Goal: Task Accomplishment & Management: Complete application form

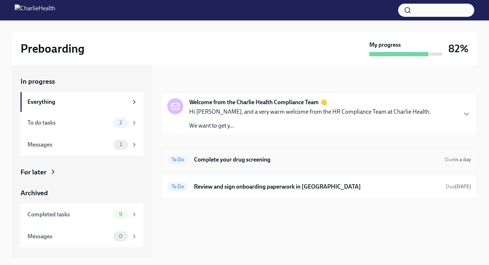
click at [217, 156] on h6 "Complete your drug screening" at bounding box center [316, 160] width 245 height 8
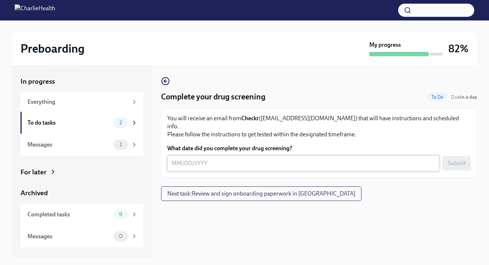
click at [176, 159] on textarea "What date did you complete your drug screening?" at bounding box center [303, 163] width 263 height 9
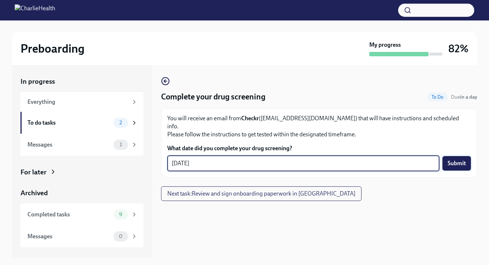
type textarea "[DATE]"
click at [459, 160] on span "Submit" at bounding box center [456, 163] width 18 height 7
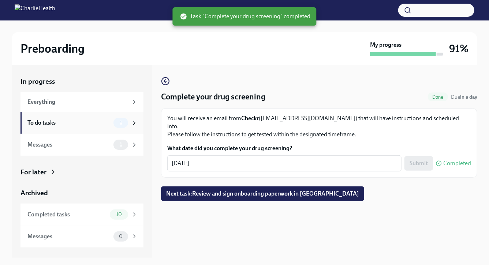
click at [106, 119] on div "To do tasks" at bounding box center [68, 123] width 83 height 8
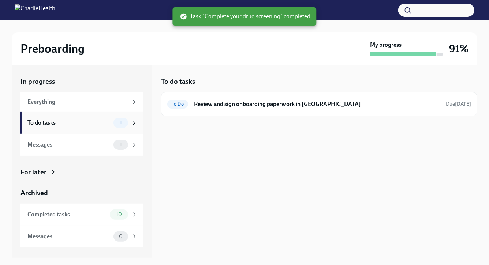
click at [120, 122] on span "1" at bounding box center [120, 122] width 11 height 5
click at [229, 109] on div "To Do Review and sign onboarding paperwork in [GEOGRAPHIC_DATA] Due [DATE]" at bounding box center [319, 104] width 304 height 12
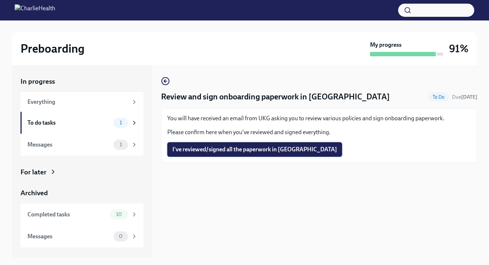
click at [202, 152] on span "I've reviewed/signed all the paperwork in [GEOGRAPHIC_DATA]" at bounding box center [254, 149] width 165 height 7
